Goal: Task Accomplishment & Management: Complete application form

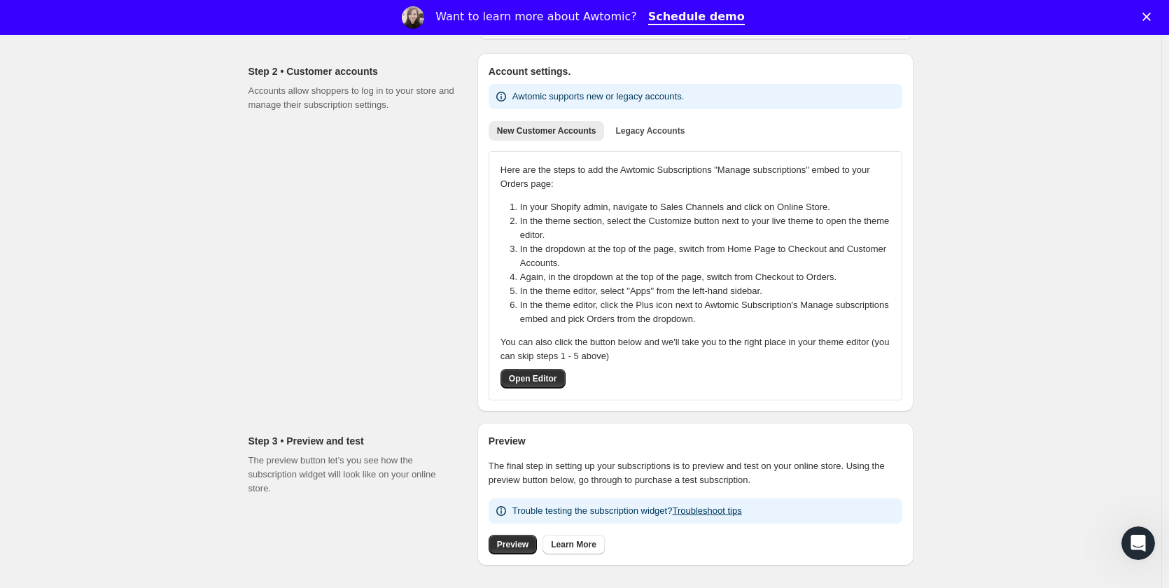
scroll to position [70, 0]
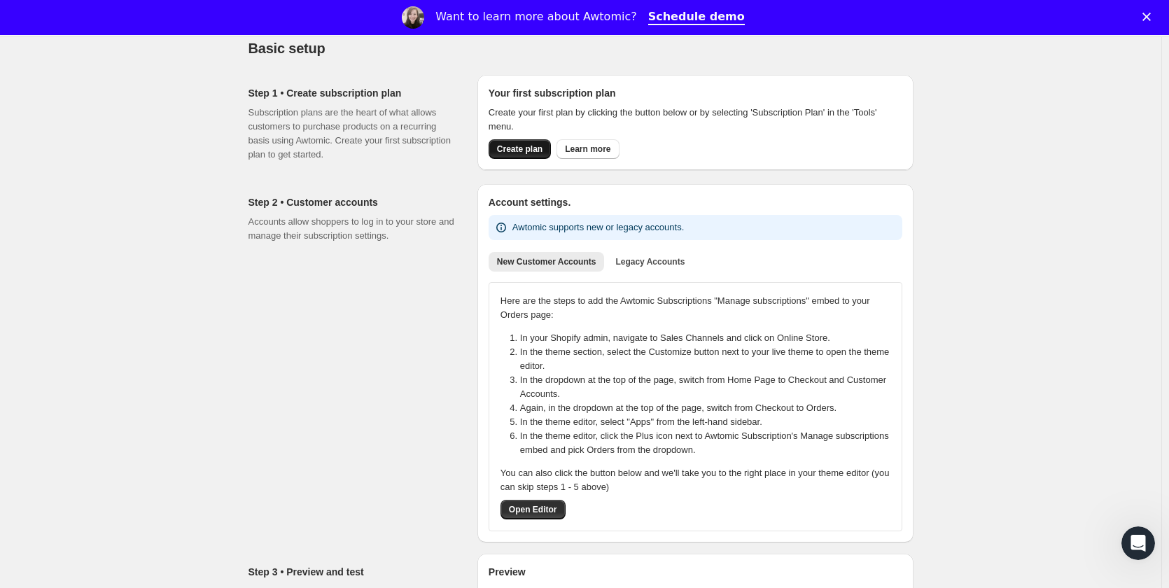
click at [545, 151] on button "Create plan" at bounding box center [519, 149] width 62 height 20
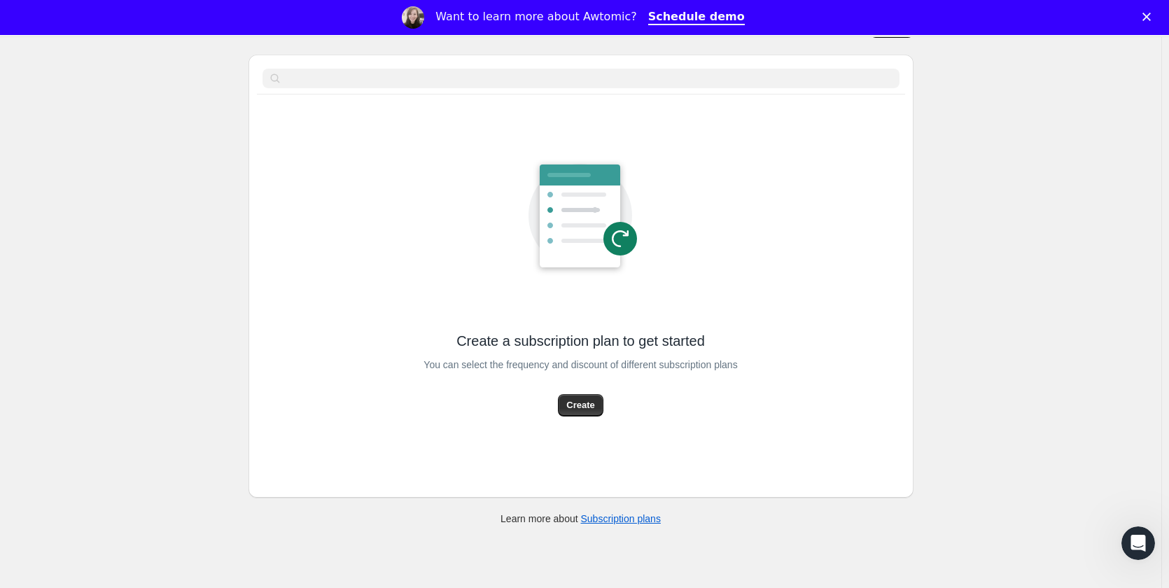
scroll to position [72, 0]
click at [593, 400] on span "Create" at bounding box center [580, 404] width 28 height 14
select select "WEEK"
select select "MONTH"
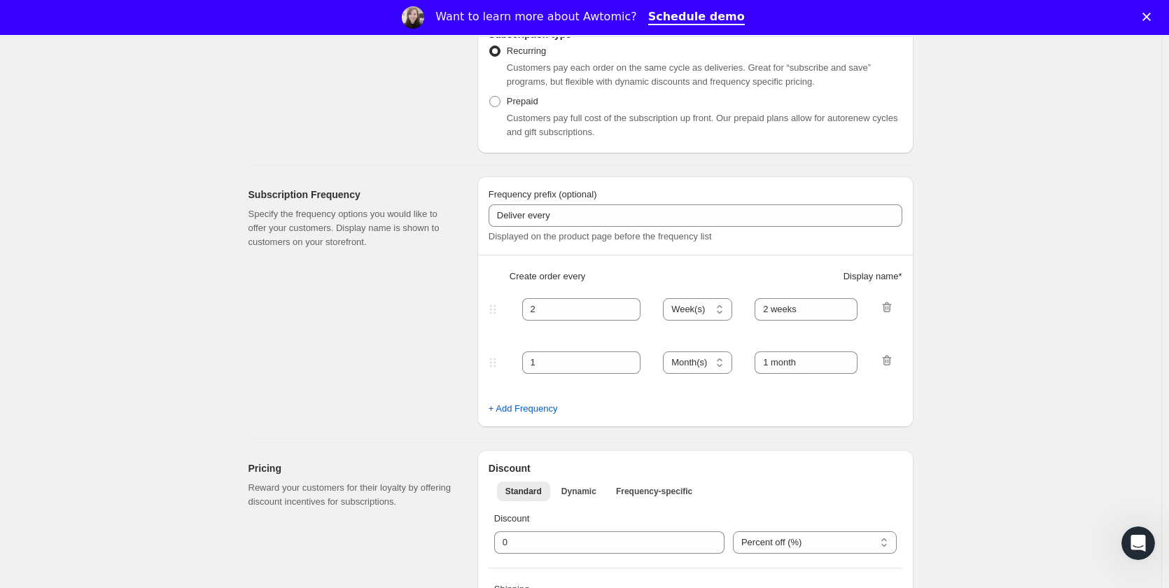
scroll to position [280, 0]
